Goal: Information Seeking & Learning: Check status

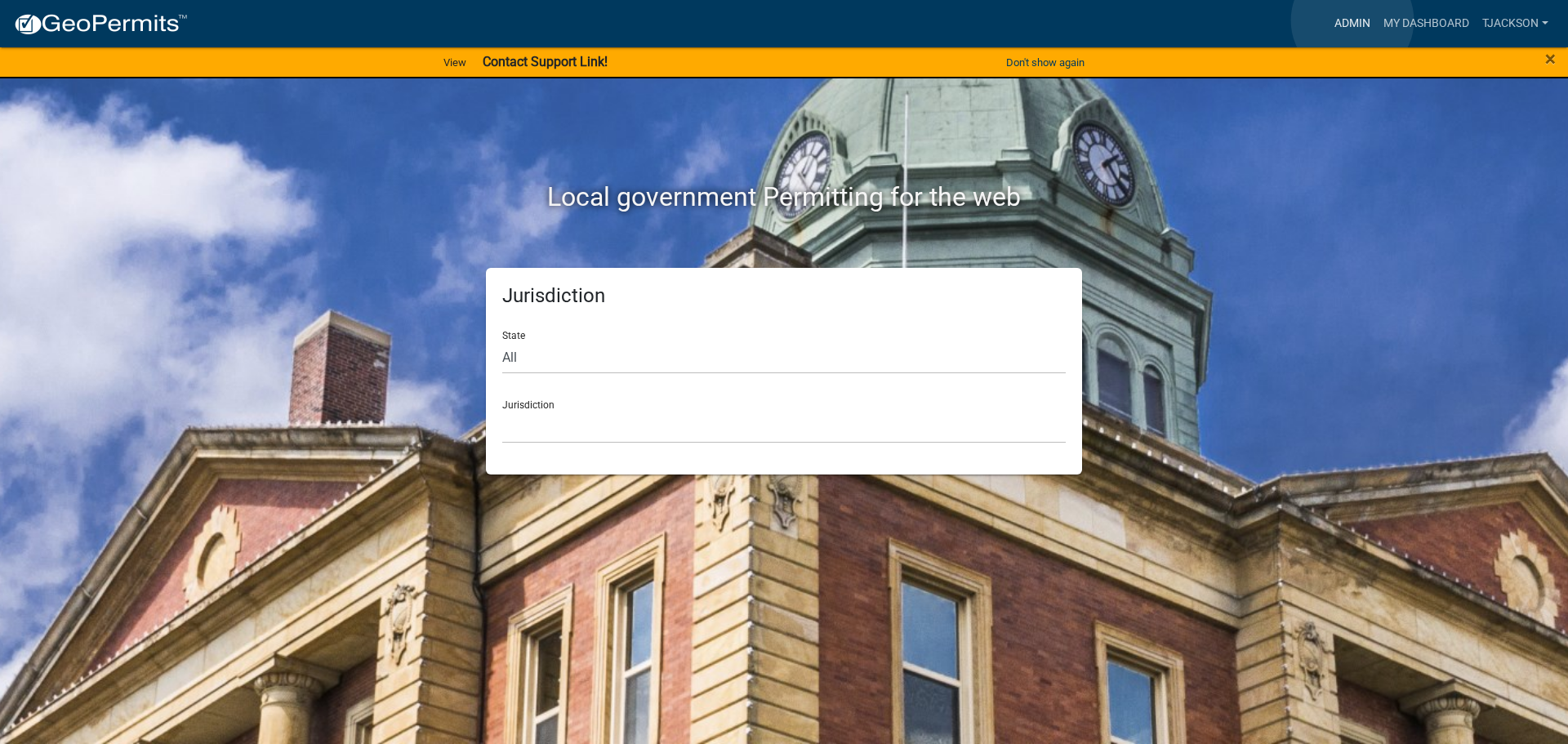
click at [1352, 21] on link "Admin" at bounding box center [1352, 23] width 49 height 31
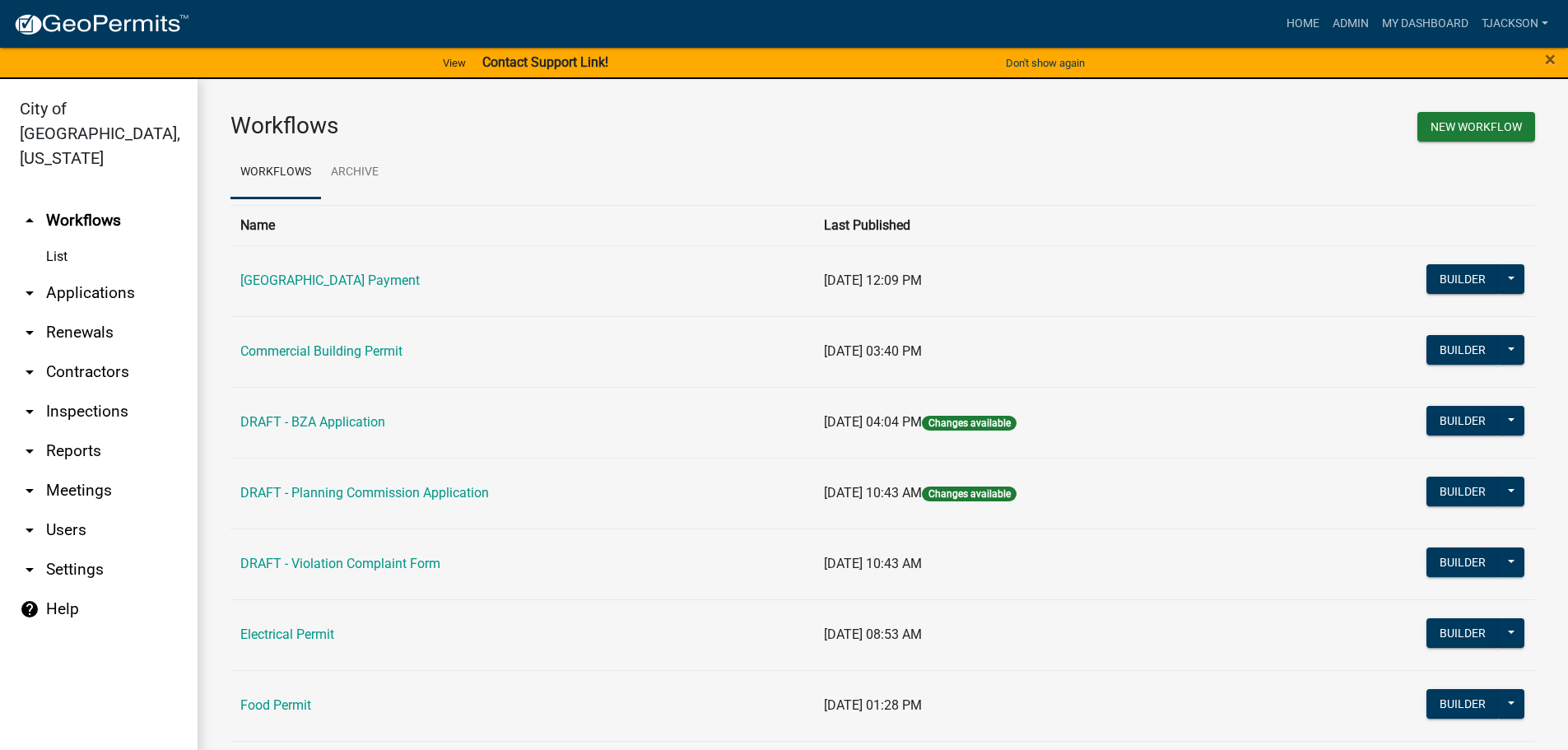
click at [84, 273] on link "arrow_drop_down Applications" at bounding box center [98, 293] width 198 height 40
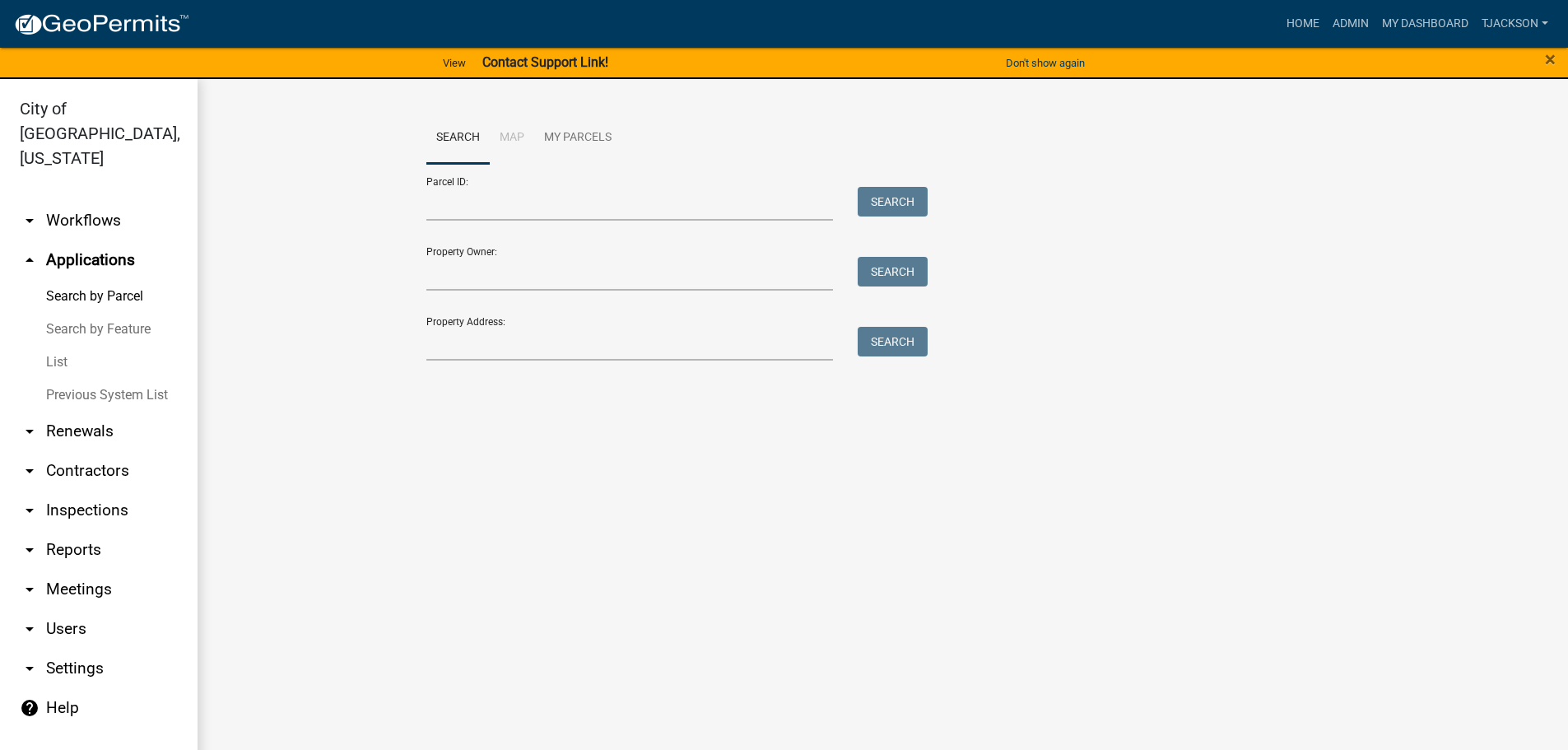
click at [57, 346] on link "List" at bounding box center [98, 362] width 198 height 33
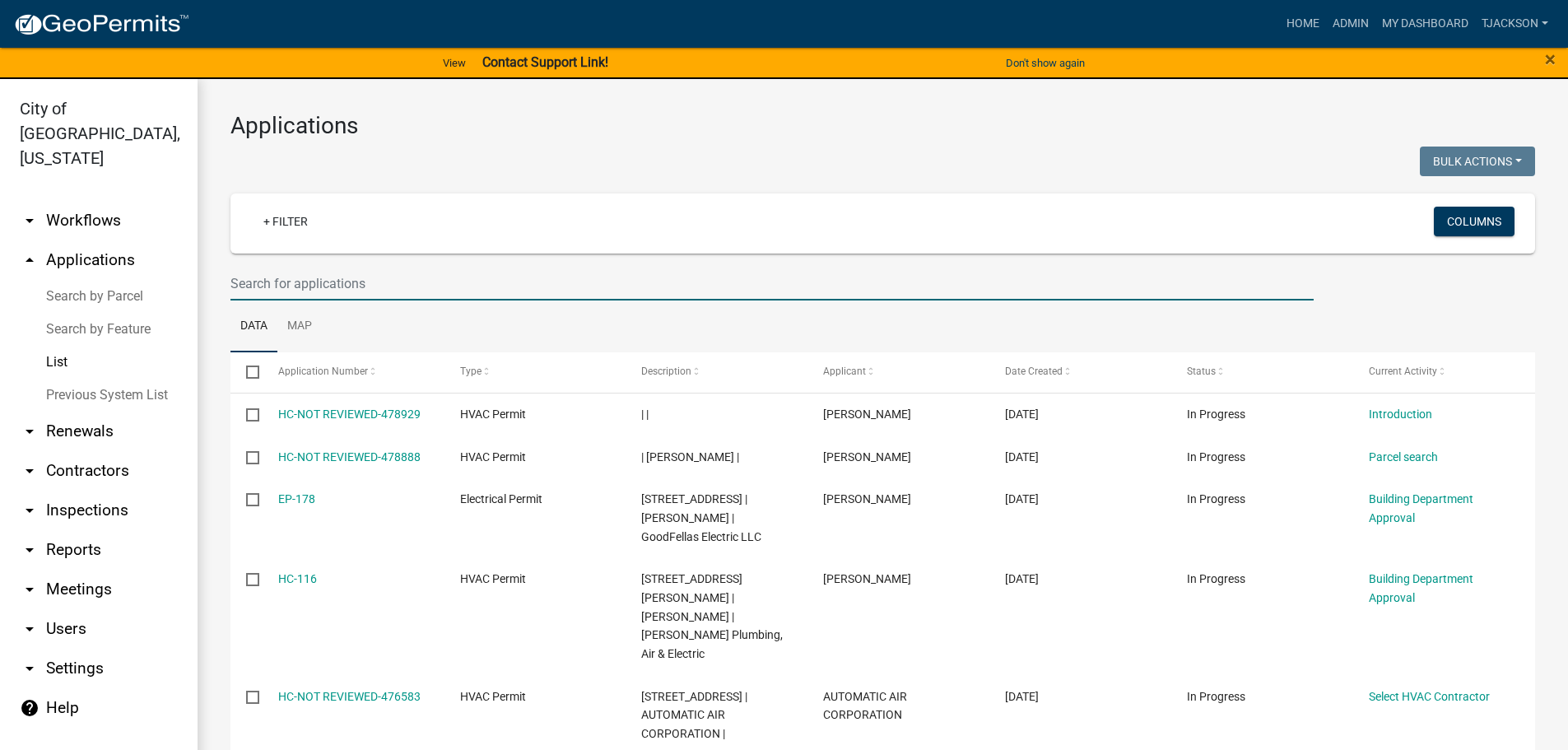
click at [315, 272] on input "text" at bounding box center [772, 284] width 1083 height 34
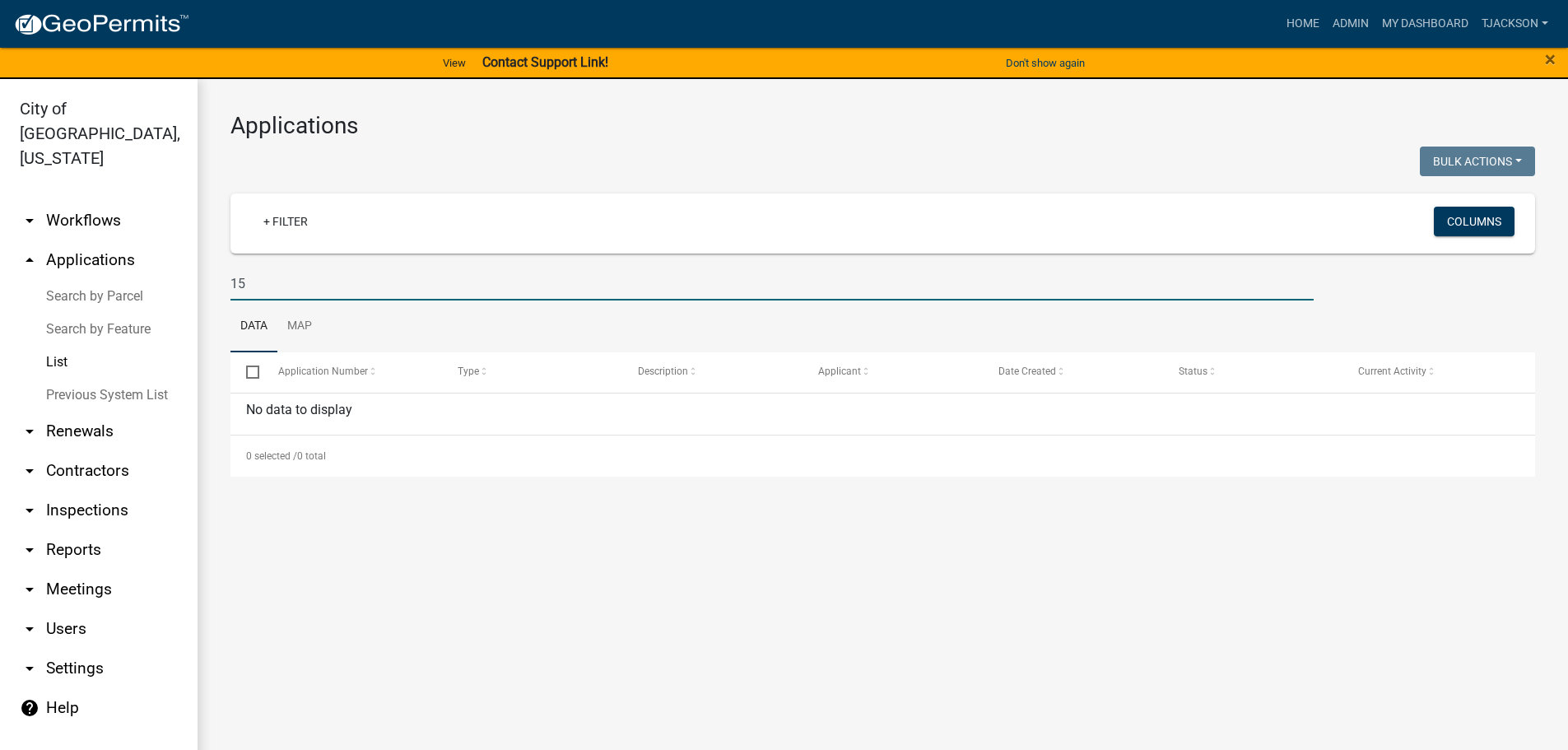
type input "1"
click at [248, 281] on input "edgwood" at bounding box center [772, 284] width 1083 height 34
click at [253, 286] on input "edgwood" at bounding box center [772, 284] width 1083 height 34
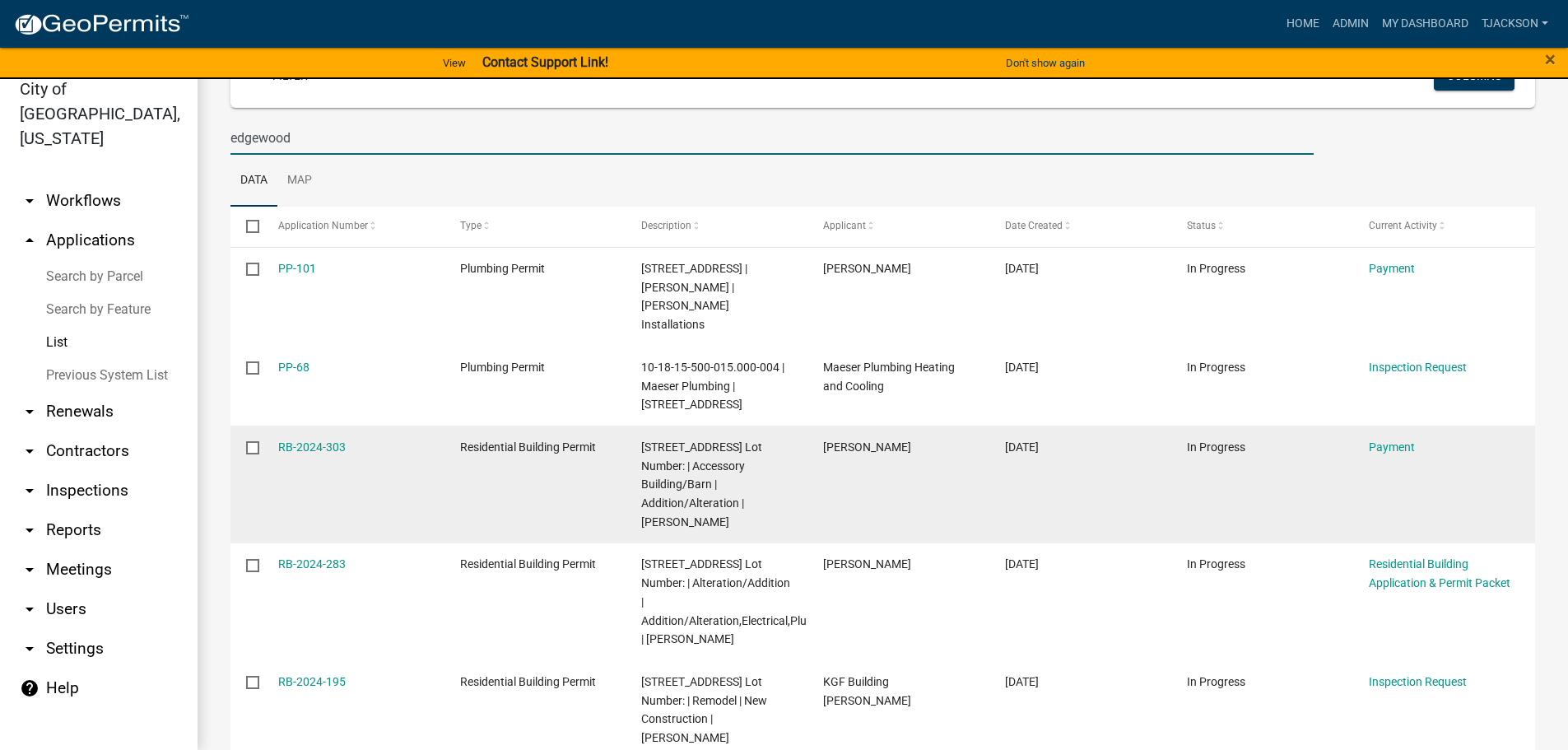
scroll to position [44, 0]
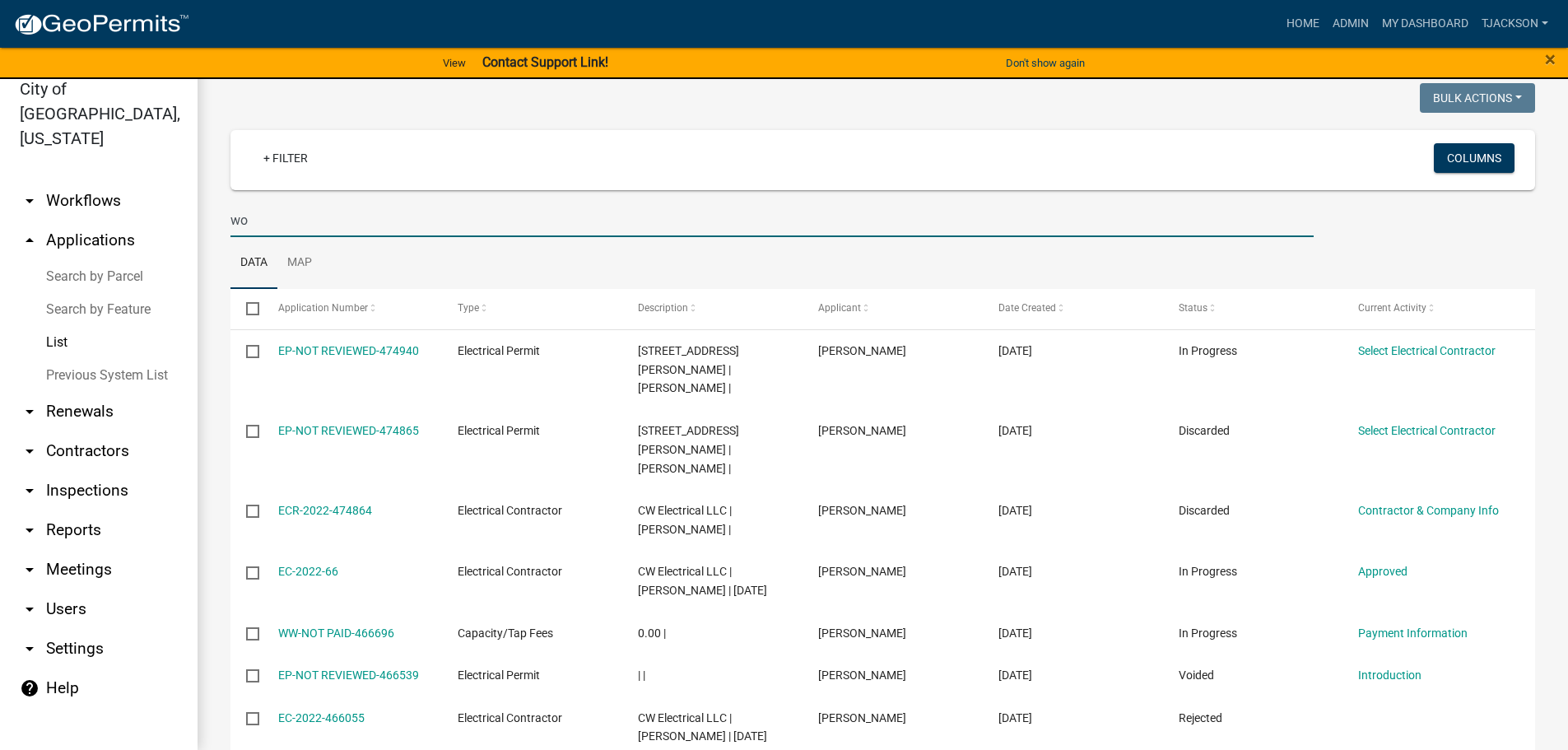
type input "w"
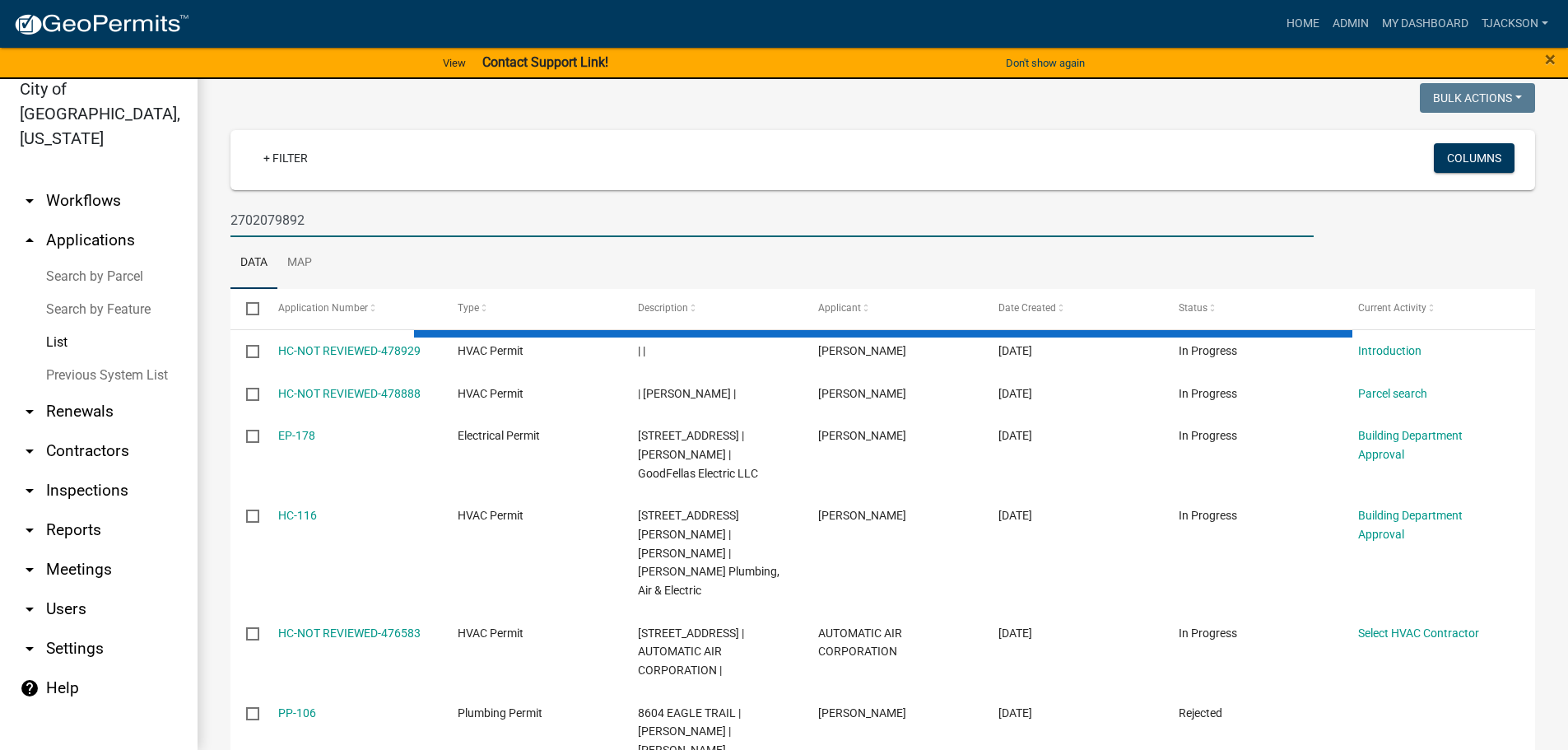
scroll to position [0, 0]
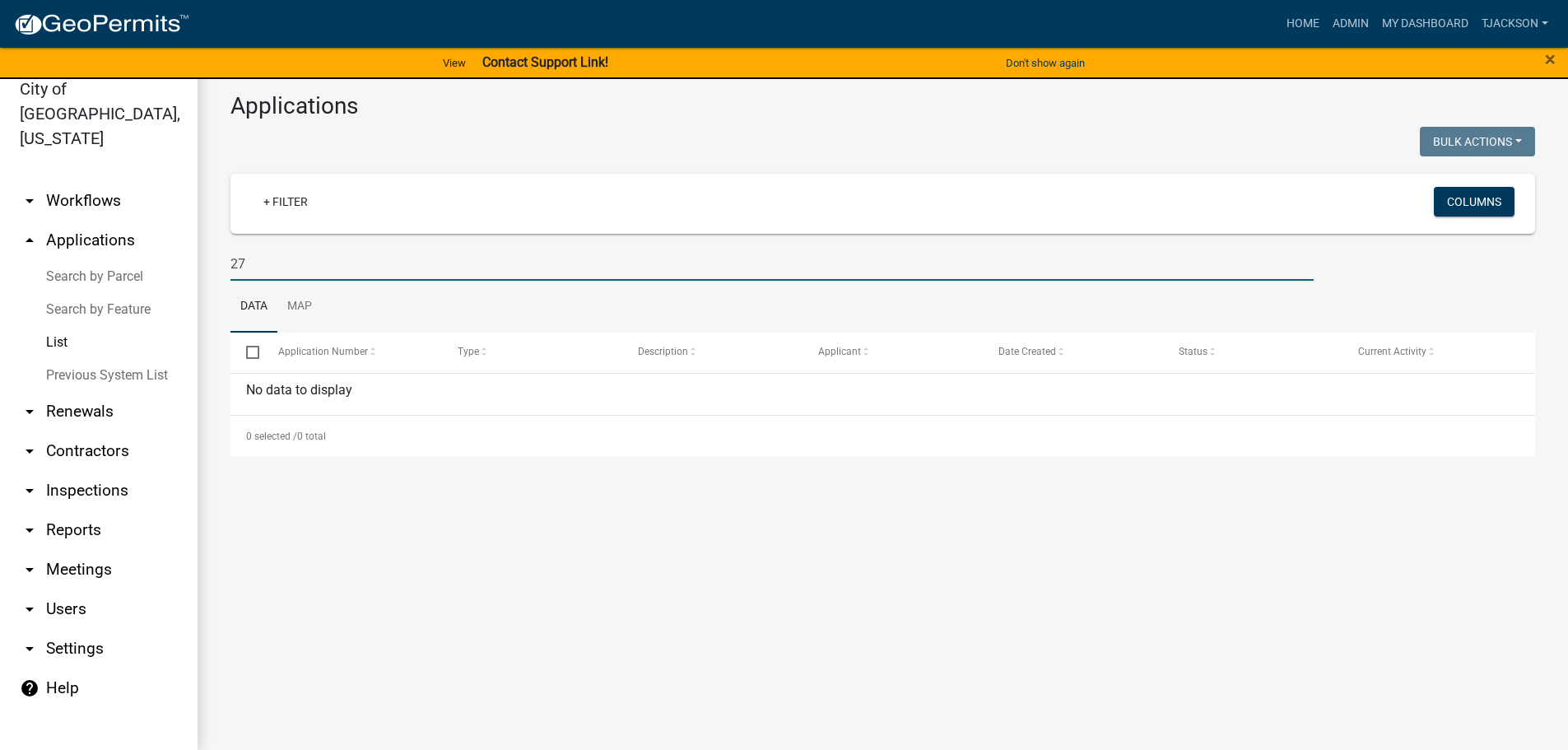
type input "2"
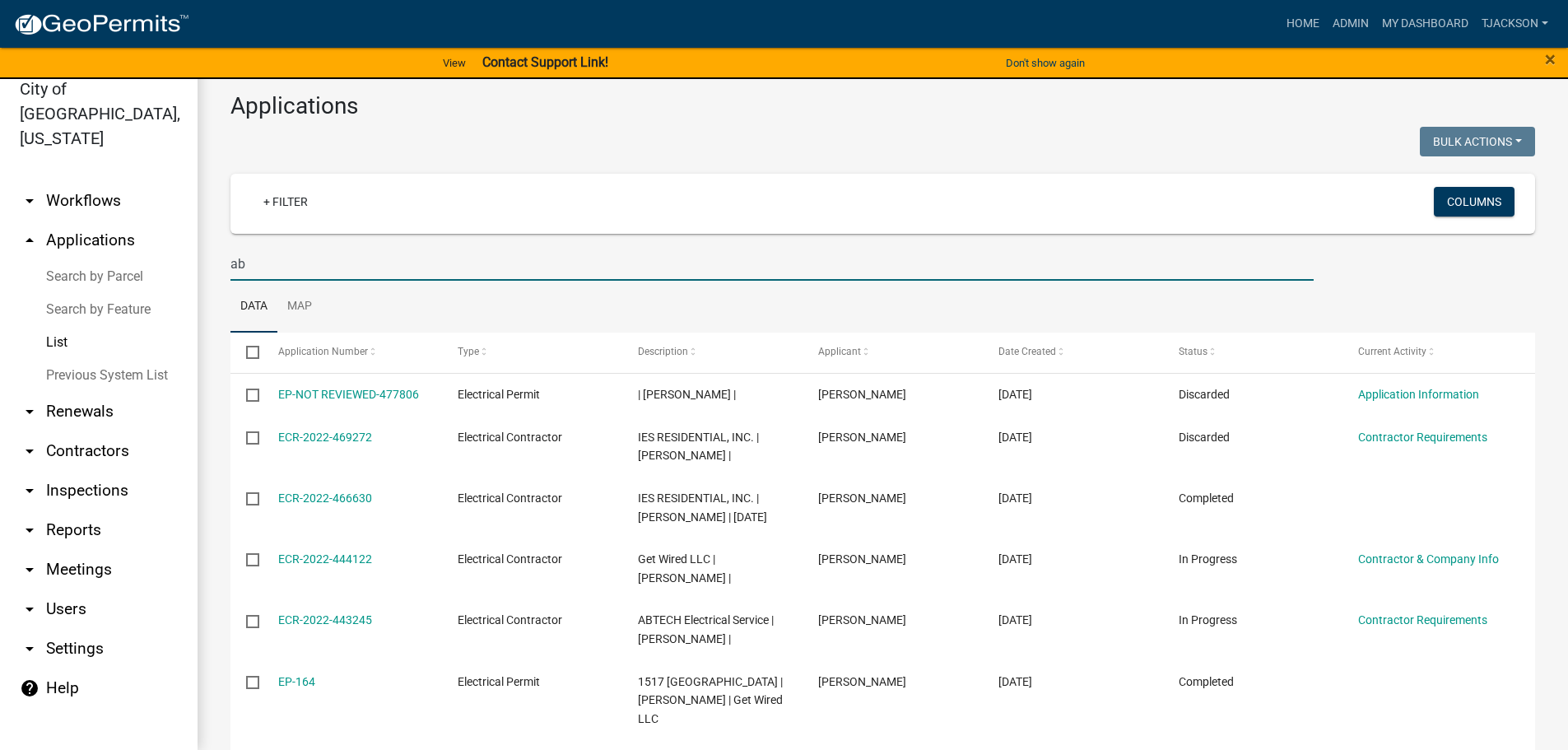
type input "a"
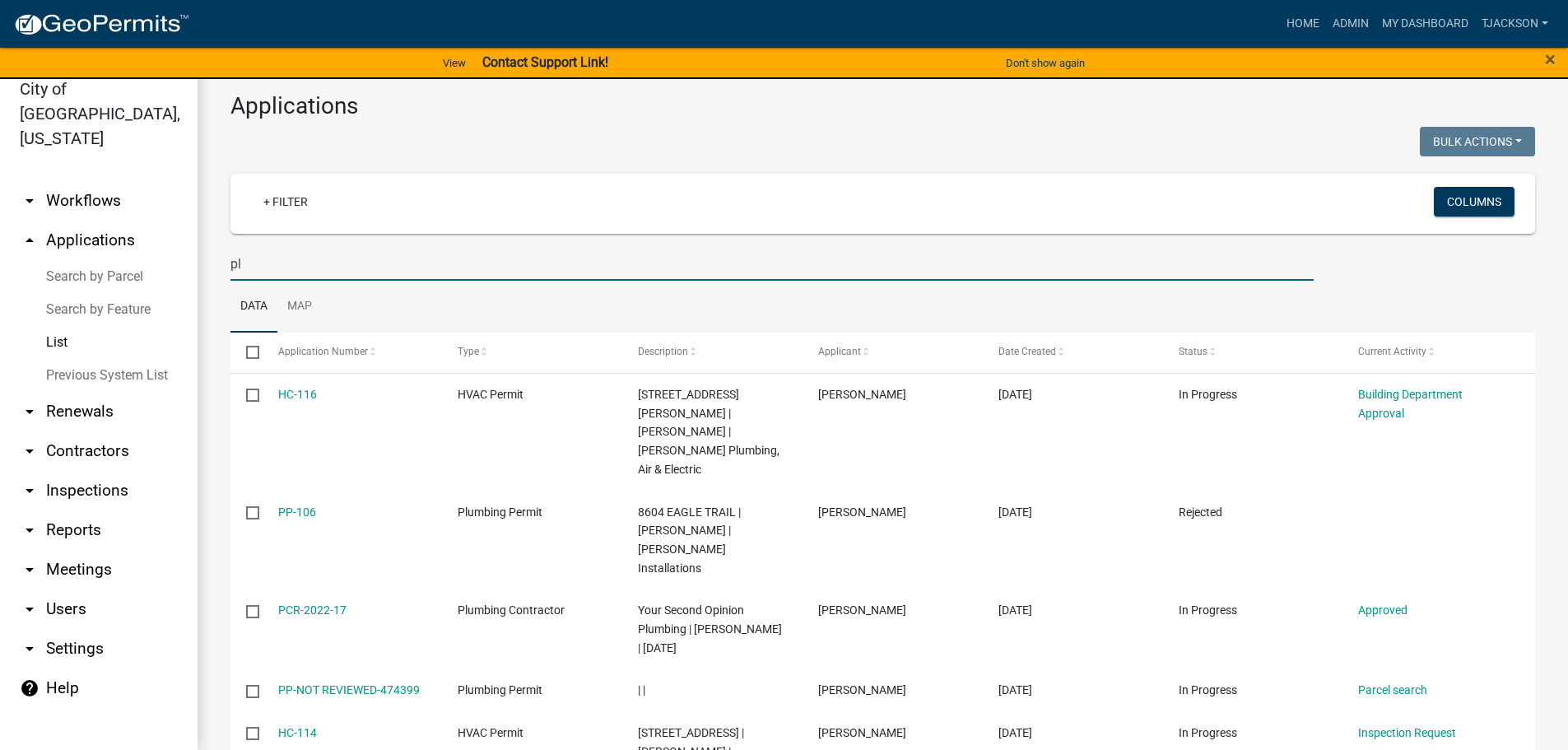
type input "p"
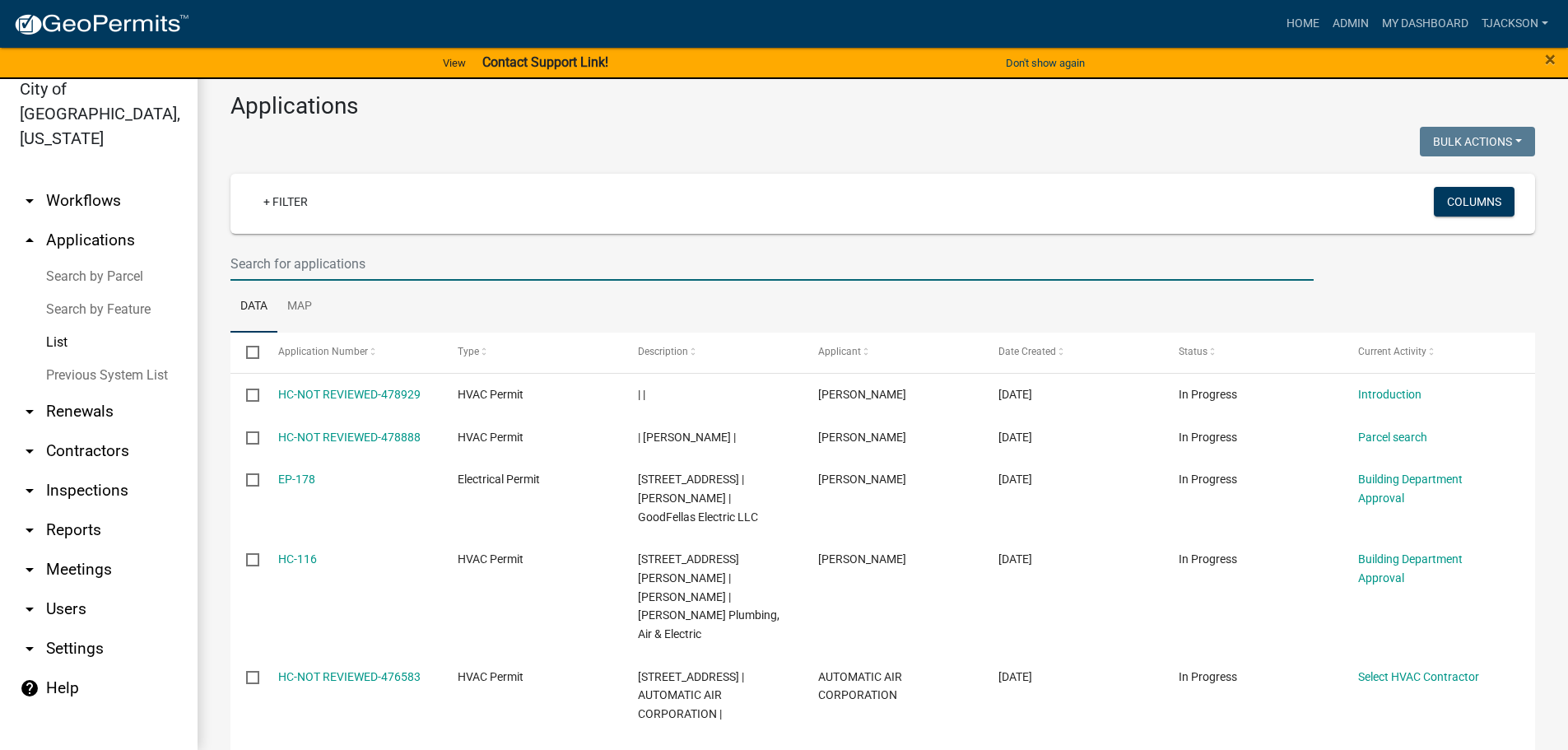
click at [289, 259] on input "text" at bounding box center [772, 264] width 1083 height 34
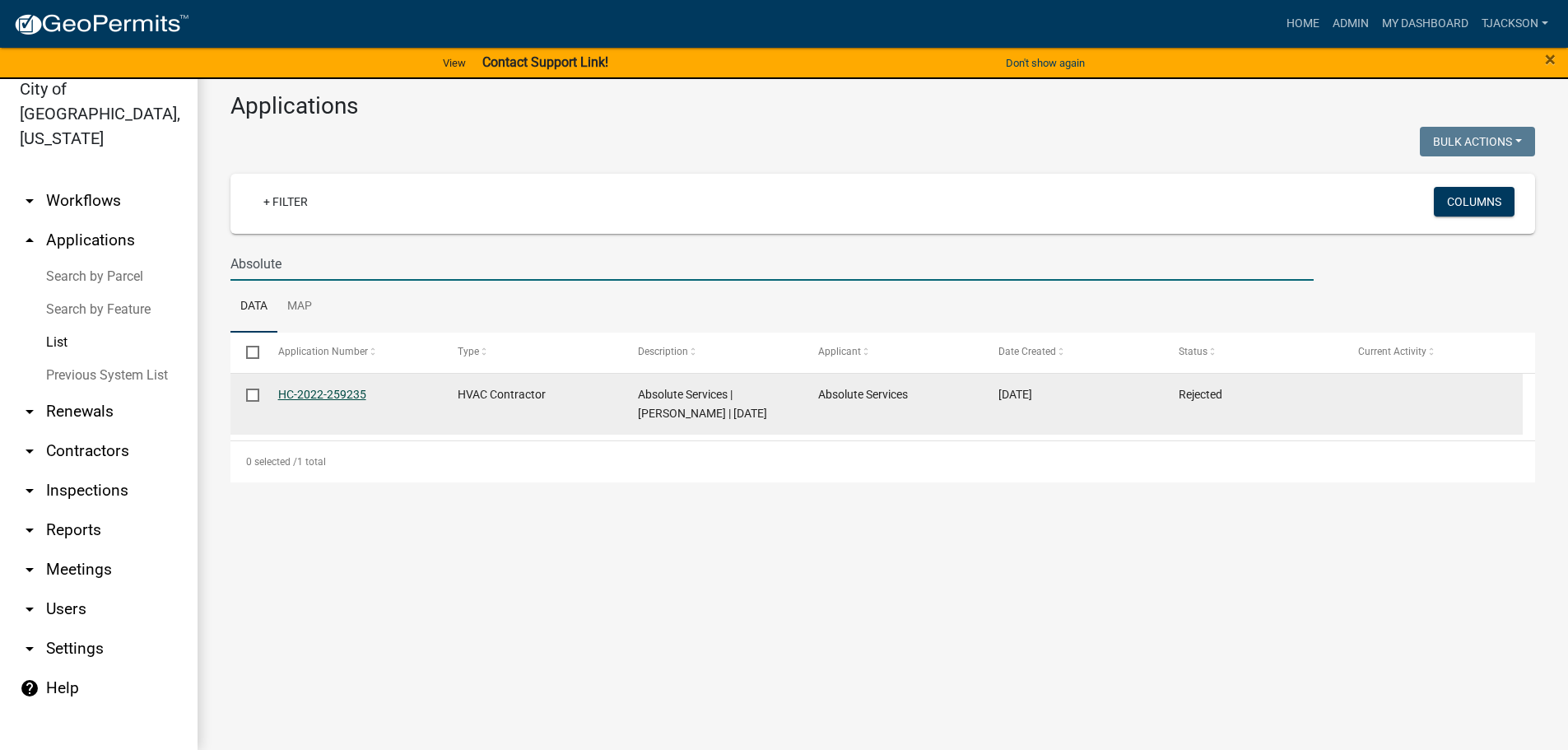
type input "Absolute"
click at [290, 398] on link "HC-2022-259235" at bounding box center [321, 394] width 88 height 13
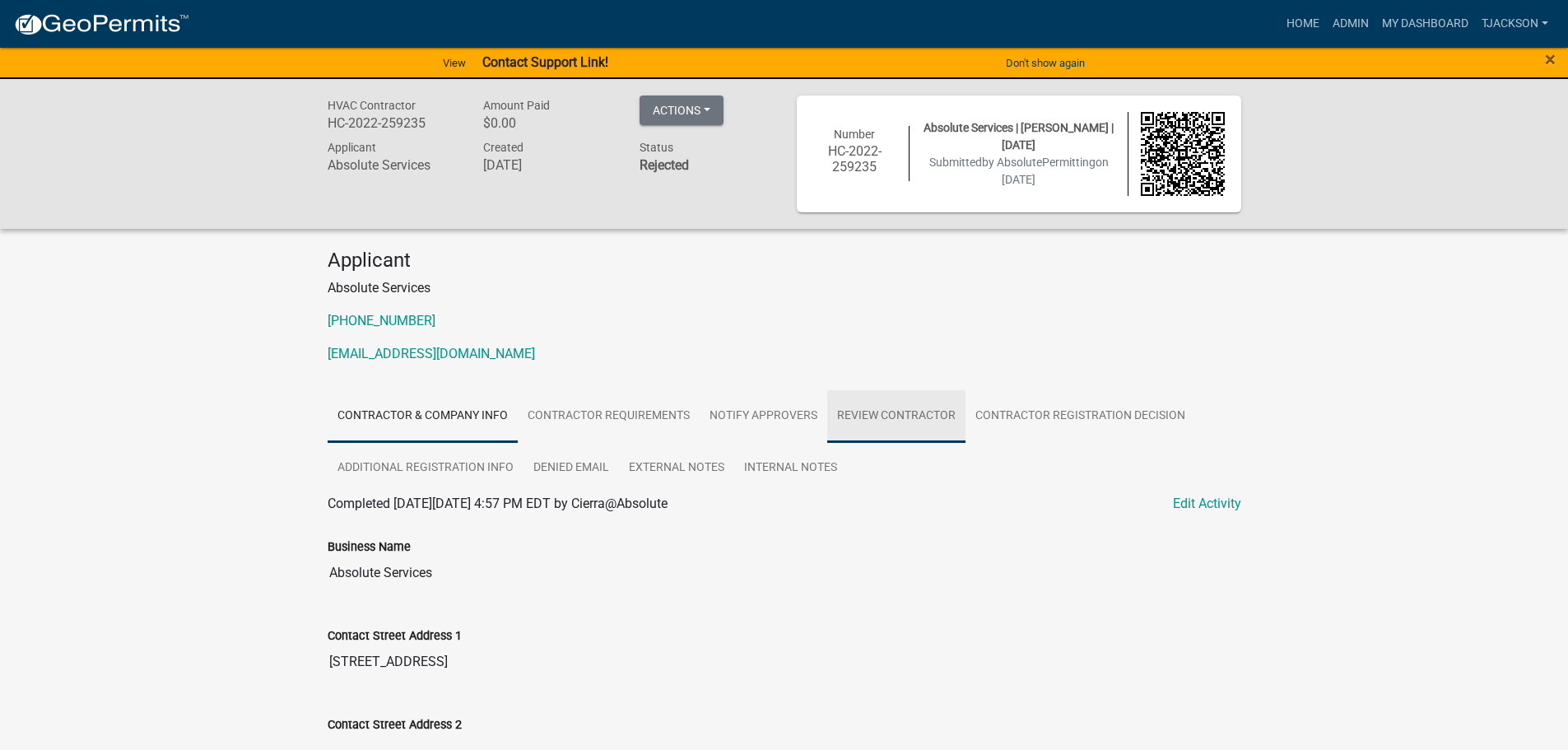
click at [863, 413] on link "Review Contractor" at bounding box center [896, 417] width 138 height 53
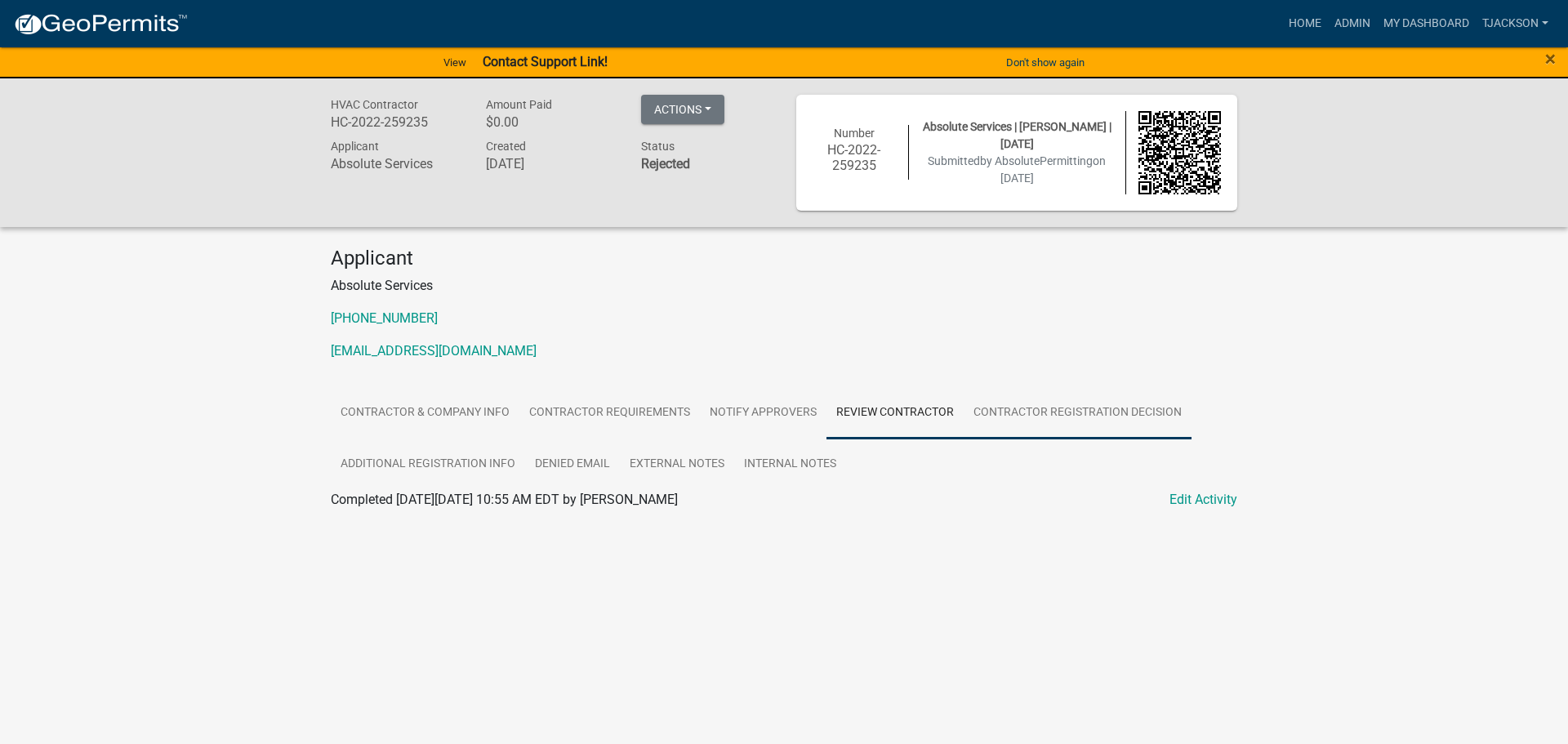
click at [982, 408] on link "Contractor Registration Decision" at bounding box center [1078, 414] width 228 height 53
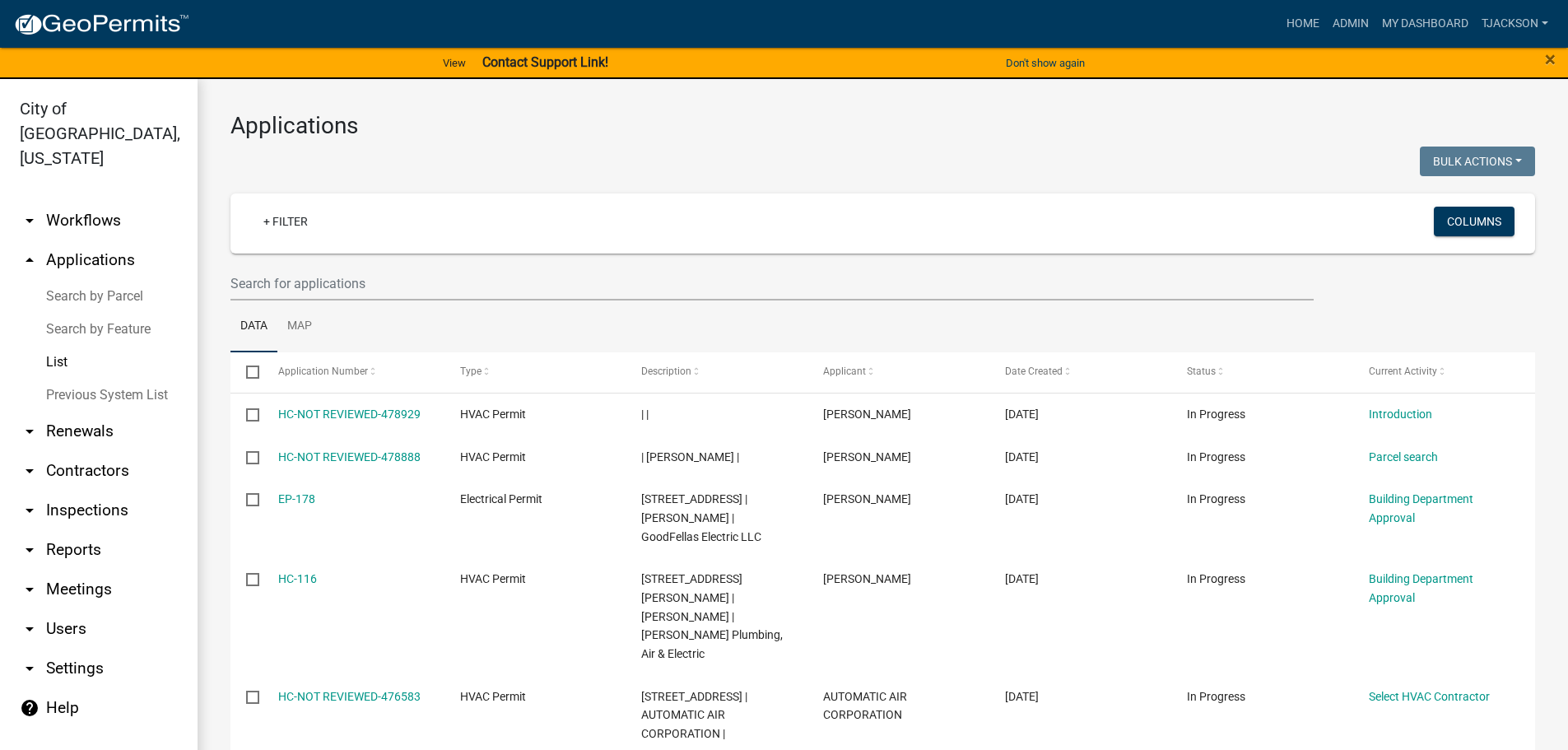
click at [94, 451] on link "arrow_drop_down Contractors" at bounding box center [98, 471] width 198 height 40
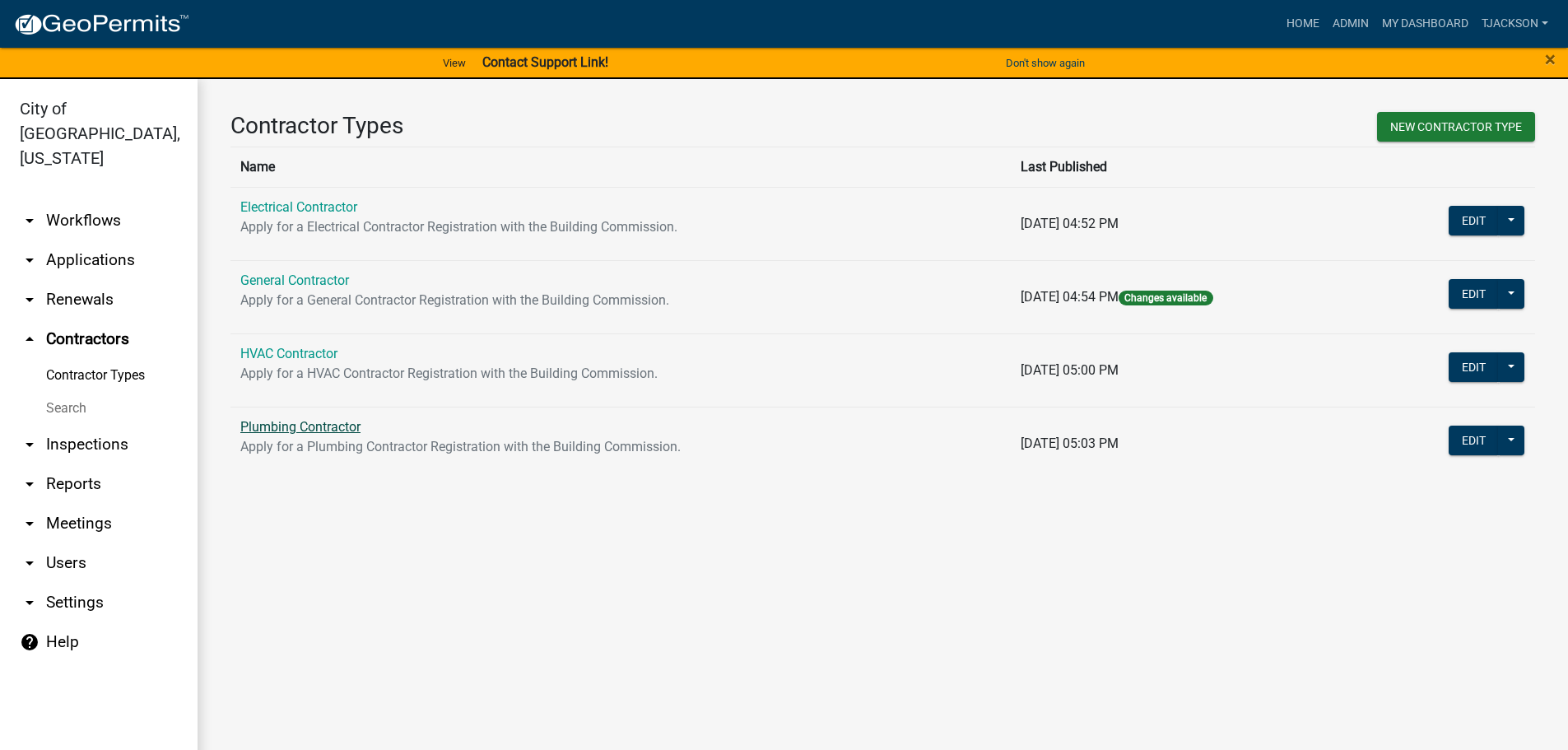
click at [275, 425] on link "Plumbing Contractor" at bounding box center [300, 427] width 120 height 16
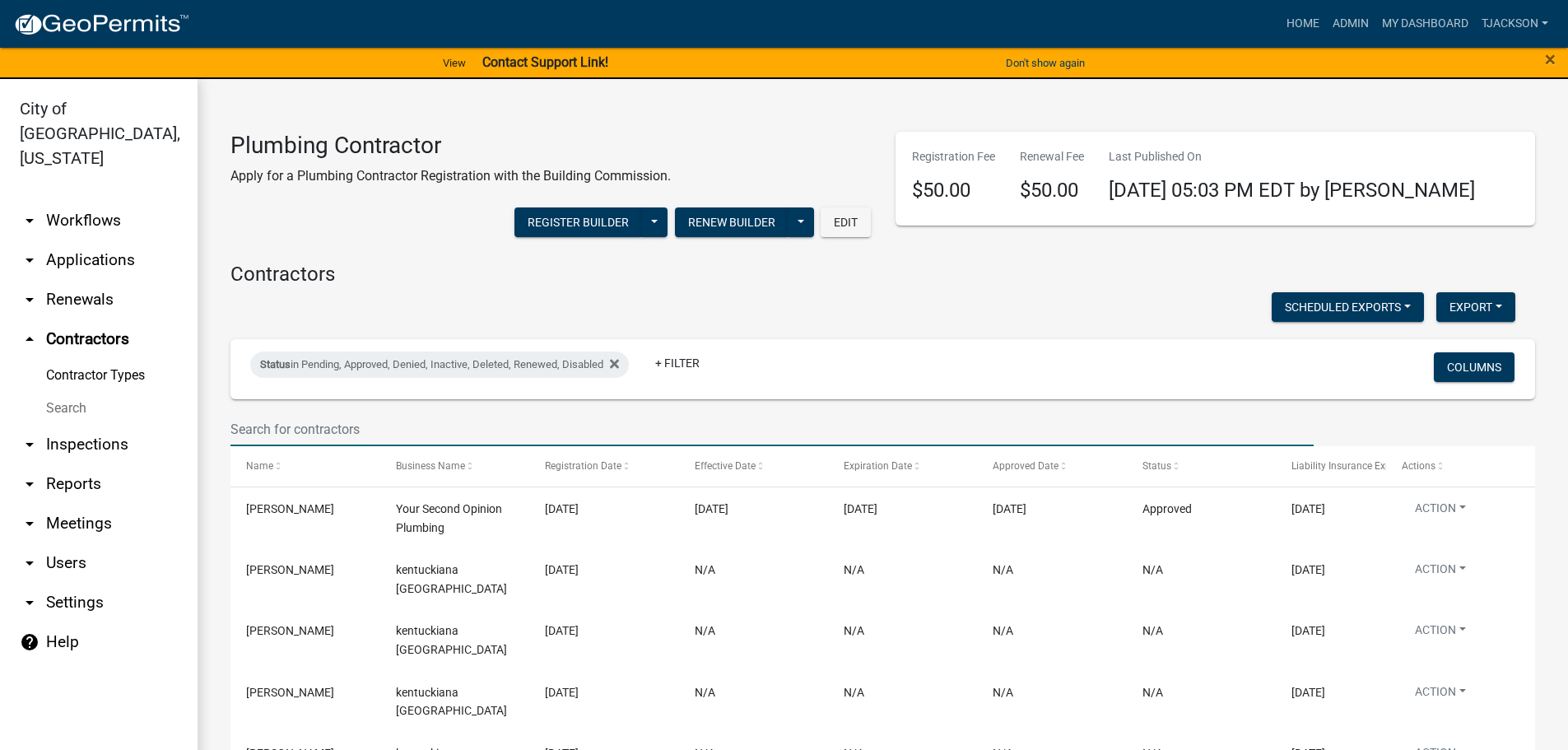
click at [348, 420] on input "text" at bounding box center [772, 429] width 1083 height 34
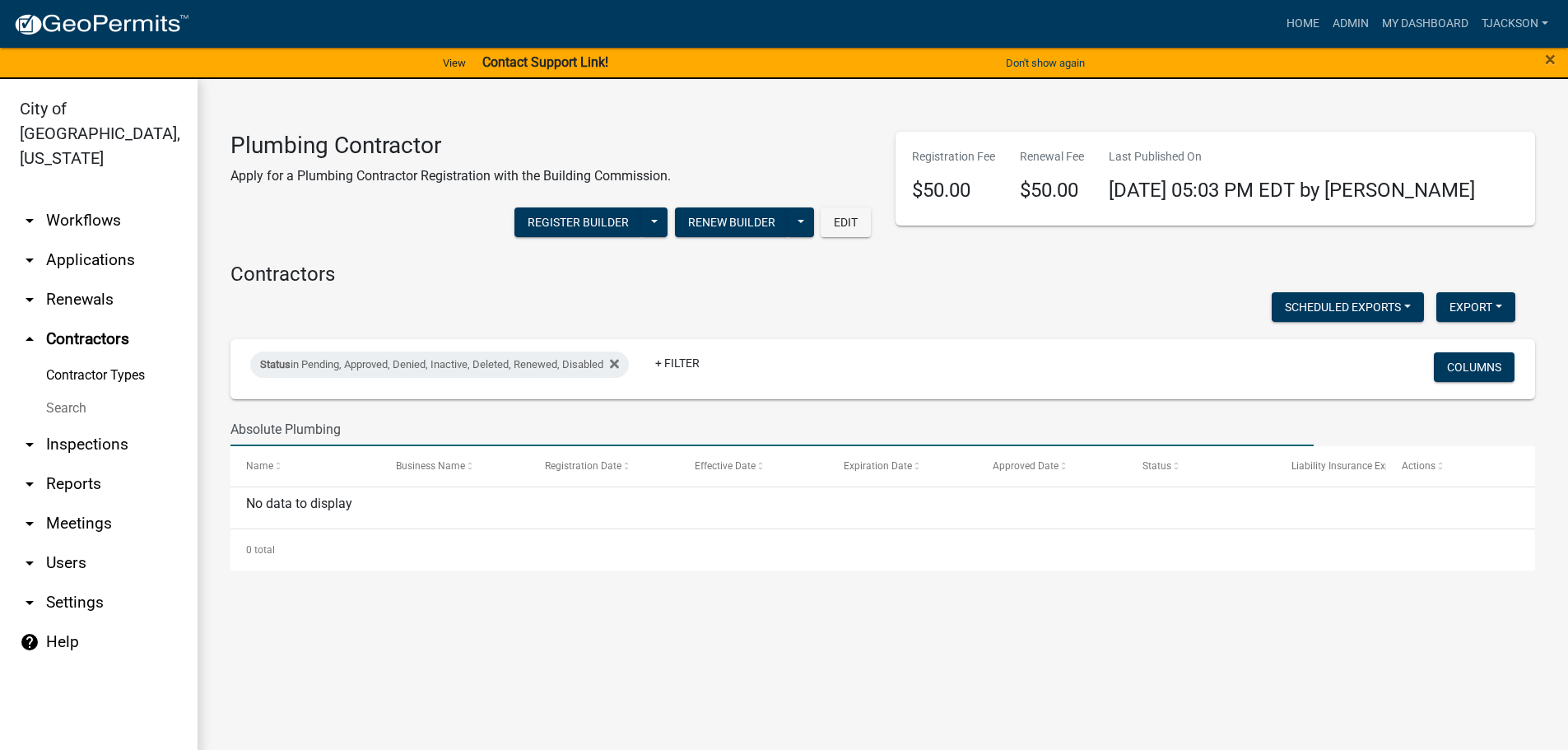
type input "Absolute Plumbing"
